Goal: Task Accomplishment & Management: Use online tool/utility

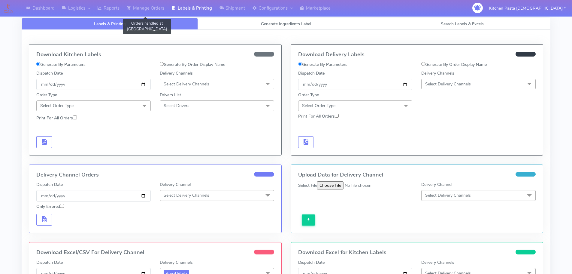
scroll to position [120, 0]
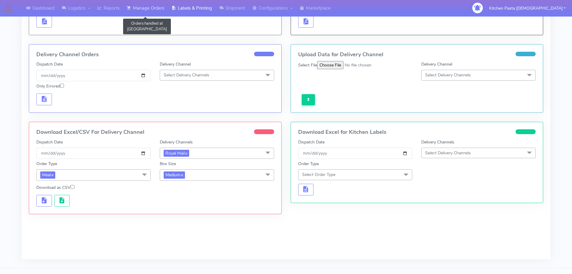
drag, startPoint x: 0, startPoint y: 0, endPoint x: 156, endPoint y: 9, distance: 155.8
click at [156, 9] on link "Manage Orders" at bounding box center [145, 8] width 45 height 17
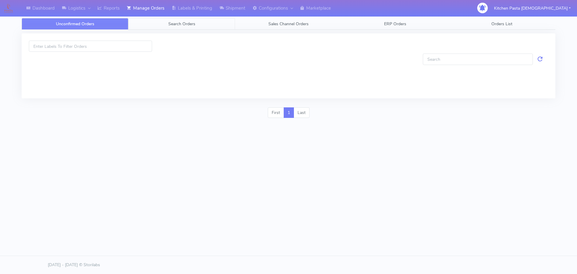
click at [180, 25] on span "Search Orders" at bounding box center [181, 24] width 27 height 6
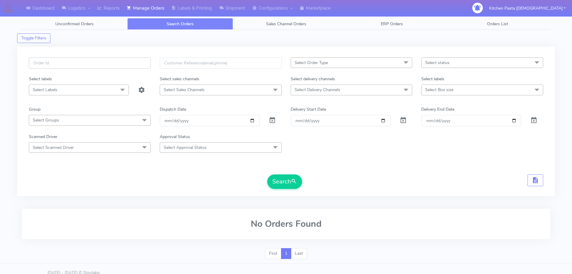
click at [108, 64] on input "text" at bounding box center [90, 62] width 122 height 11
type input "1620614_1"
click at [280, 179] on button "Search" at bounding box center [284, 181] width 35 height 14
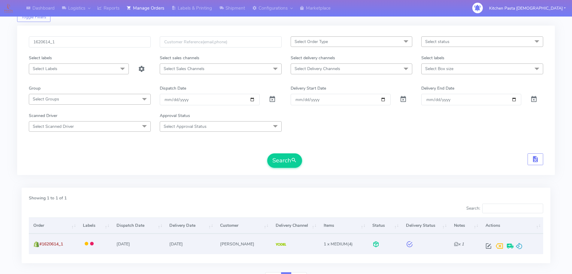
scroll to position [53, 0]
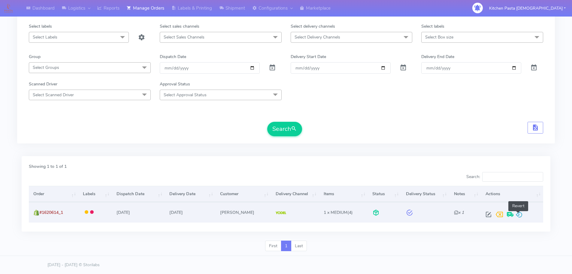
click at [518, 213] on span at bounding box center [519, 216] width 7 height 6
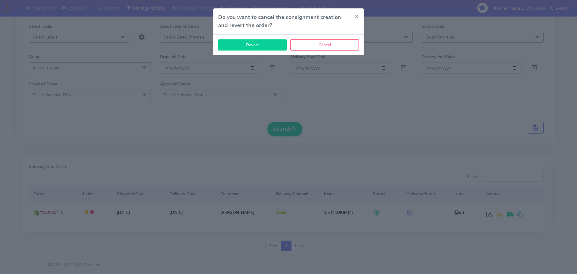
click at [269, 48] on button "Revert" at bounding box center [252, 44] width 68 height 11
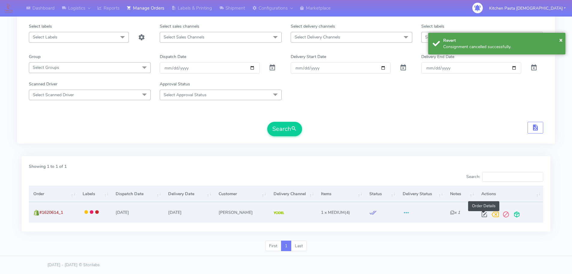
click at [486, 216] on span at bounding box center [484, 216] width 11 height 6
select select "5"
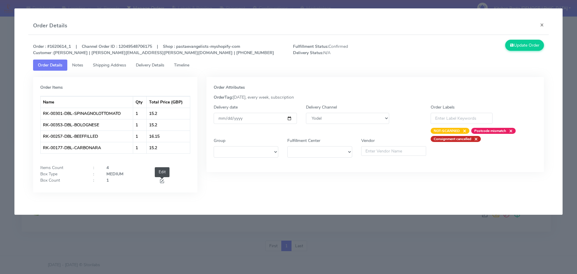
click at [164, 181] on span at bounding box center [161, 182] width 5 height 6
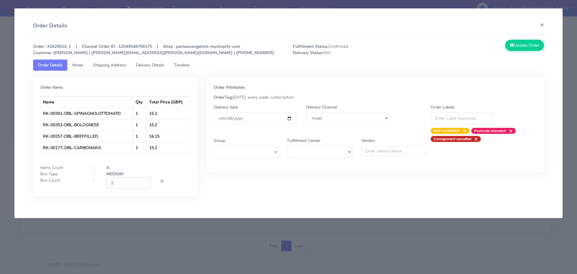
type input "2"
click at [143, 181] on input "2" at bounding box center [128, 182] width 44 height 11
click at [510, 44] on icon at bounding box center [511, 45] width 4 height 6
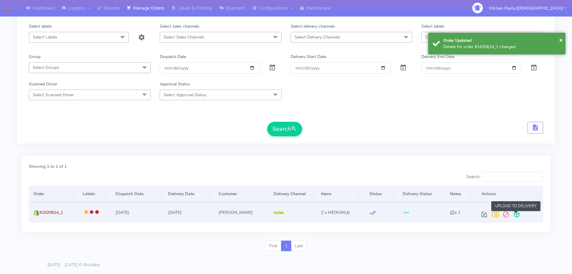
click at [515, 213] on span at bounding box center [516, 216] width 11 height 6
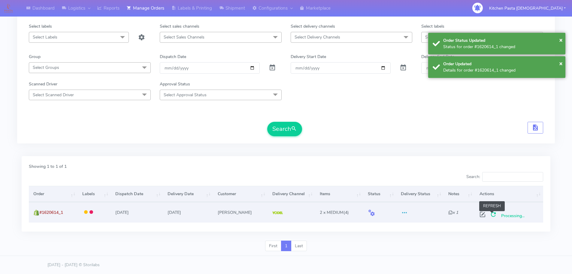
click at [494, 217] on span at bounding box center [493, 216] width 11 height 6
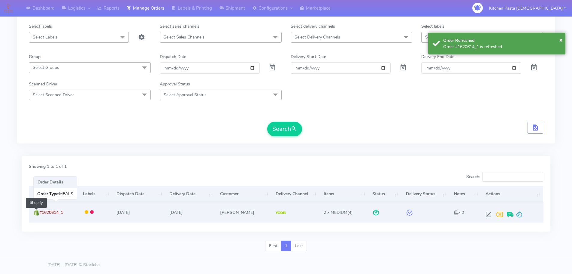
drag, startPoint x: 71, startPoint y: 211, endPoint x: 38, endPoint y: 215, distance: 33.2
click at [38, 215] on td "#1620614_1 Shopify" at bounding box center [54, 212] width 50 height 20
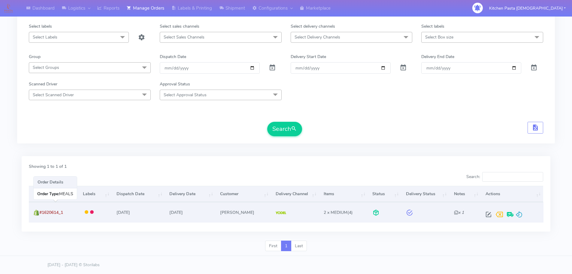
copy span "#1620614_1"
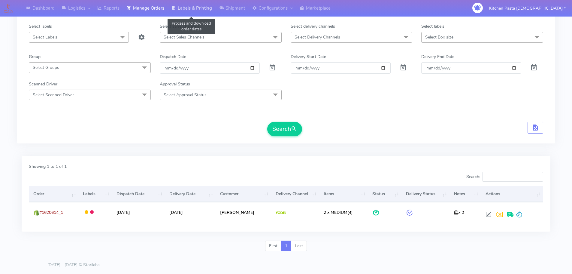
click at [201, 9] on link "Labels & Printing" at bounding box center [192, 8] width 48 height 17
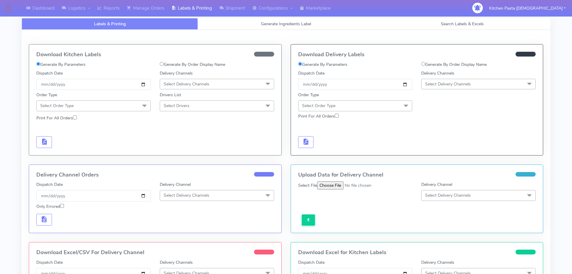
click at [437, 65] on label "Generate By Order Display Name" at bounding box center [453, 64] width 65 height 6
click at [425, 65] on input "Generate By Order Display Name" at bounding box center [423, 64] width 4 height 4
radio input "true"
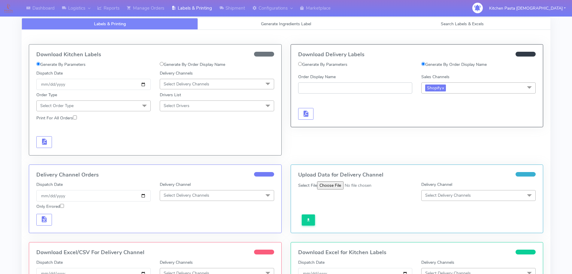
paste input "#1620614_1"
type input "#1620614_1"
click at [303, 108] on button "button" at bounding box center [306, 114] width 16 height 12
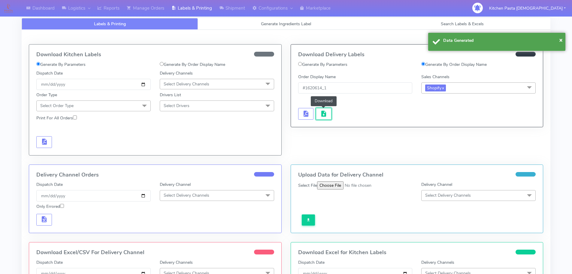
click at [324, 112] on span "button" at bounding box center [323, 115] width 7 height 6
